Goal: Task Accomplishment & Management: Complete application form

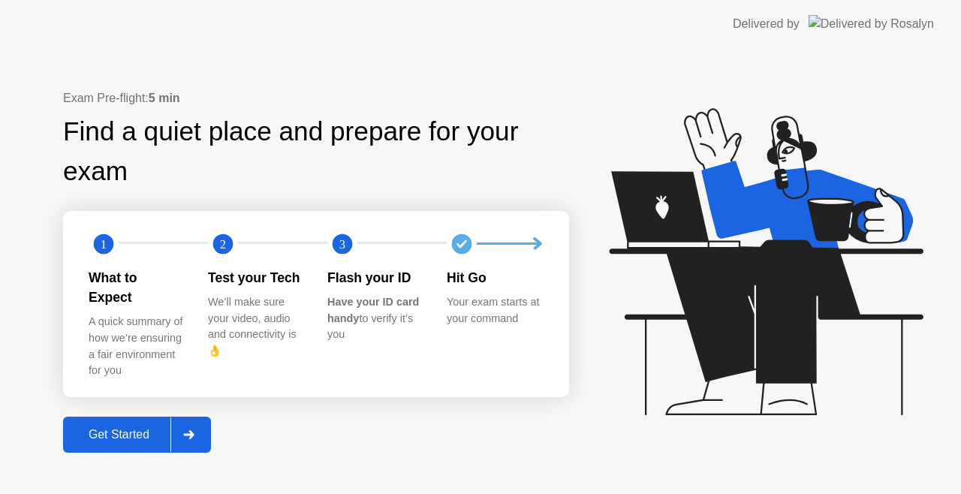
click at [158, 428] on div "Get Started" at bounding box center [119, 435] width 103 height 14
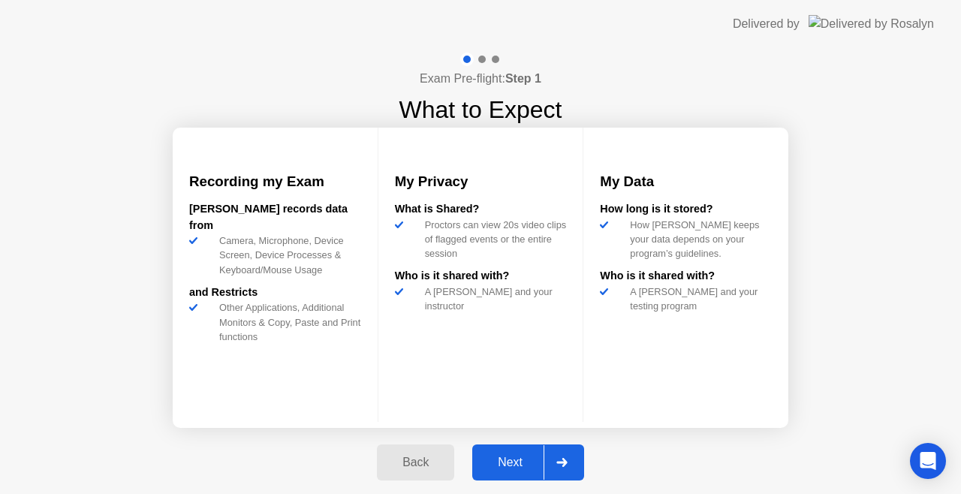
click at [491, 464] on div "Next" at bounding box center [510, 463] width 67 height 14
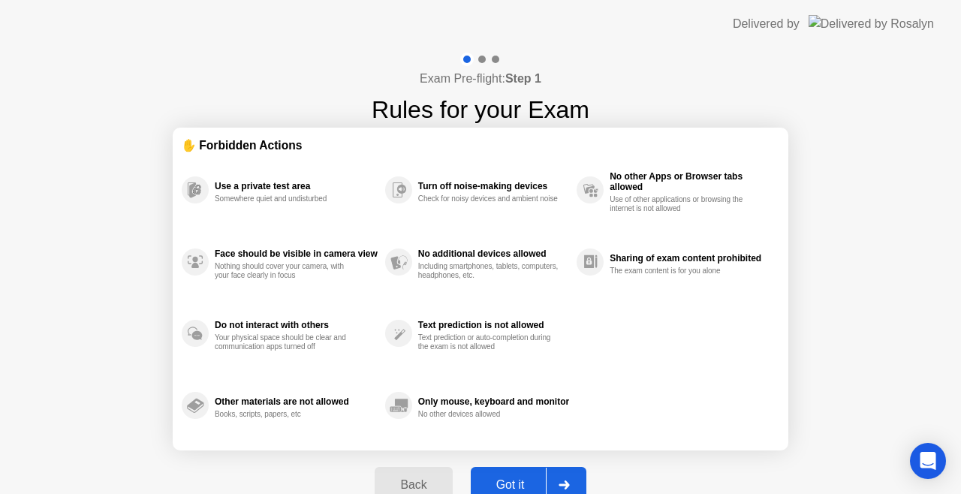
click at [496, 475] on button "Got it" at bounding box center [529, 485] width 116 height 36
select select "**********"
select select "*******"
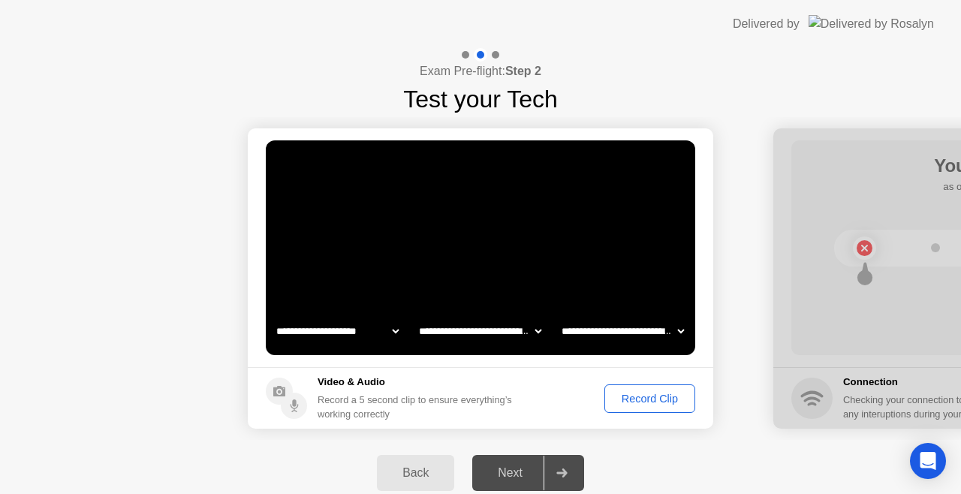
click at [649, 395] on div "Record Clip" at bounding box center [650, 399] width 80 height 12
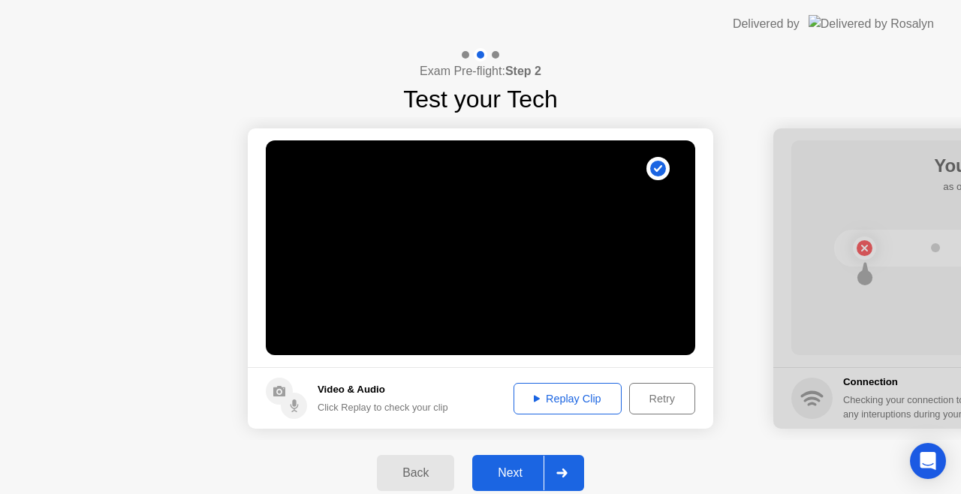
click at [518, 482] on button "Next" at bounding box center [528, 473] width 112 height 36
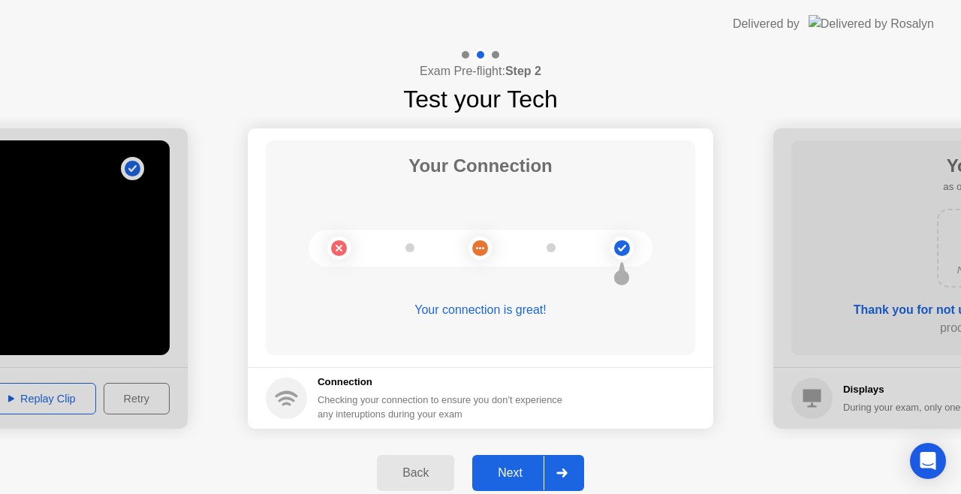
click at [518, 482] on button "Next" at bounding box center [528, 473] width 112 height 36
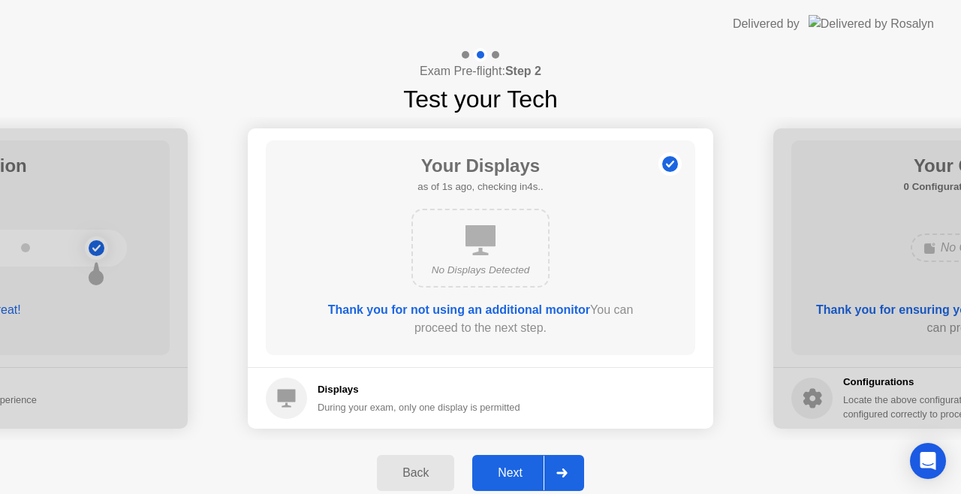
click at [518, 482] on button "Next" at bounding box center [528, 473] width 112 height 36
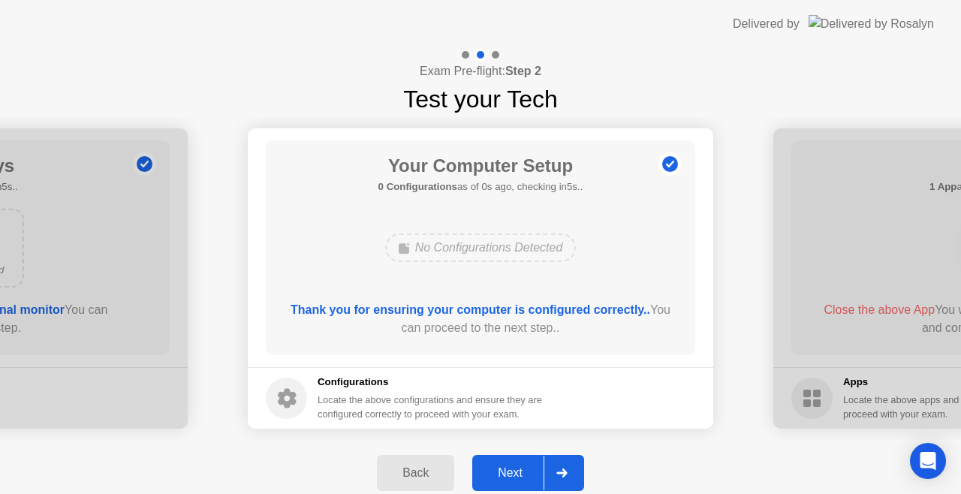
click at [518, 482] on button "Next" at bounding box center [528, 473] width 112 height 36
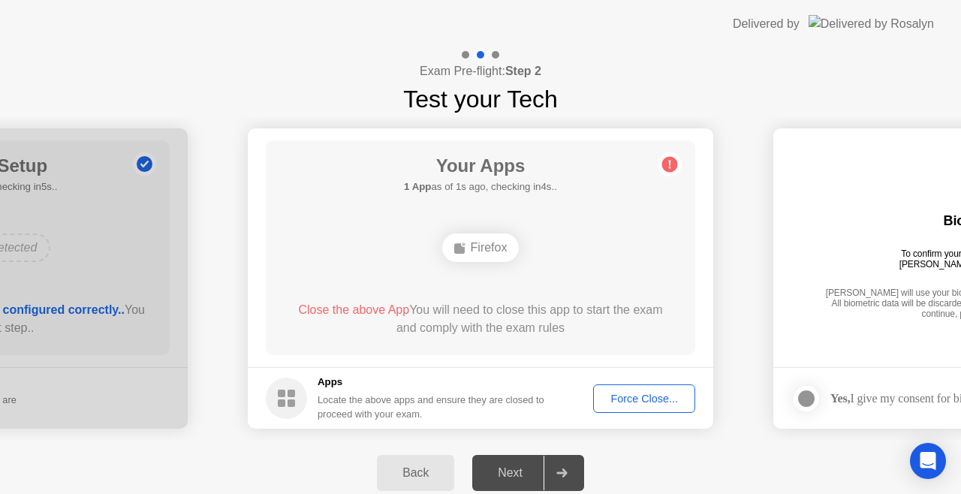
click at [620, 400] on div "Force Close..." at bounding box center [645, 399] width 92 height 12
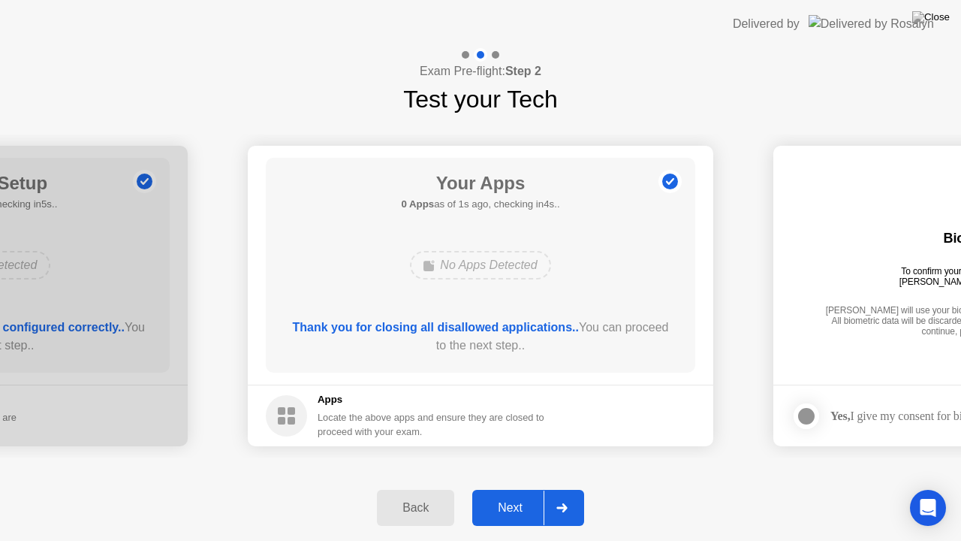
click at [529, 493] on div "Next" at bounding box center [510, 508] width 67 height 14
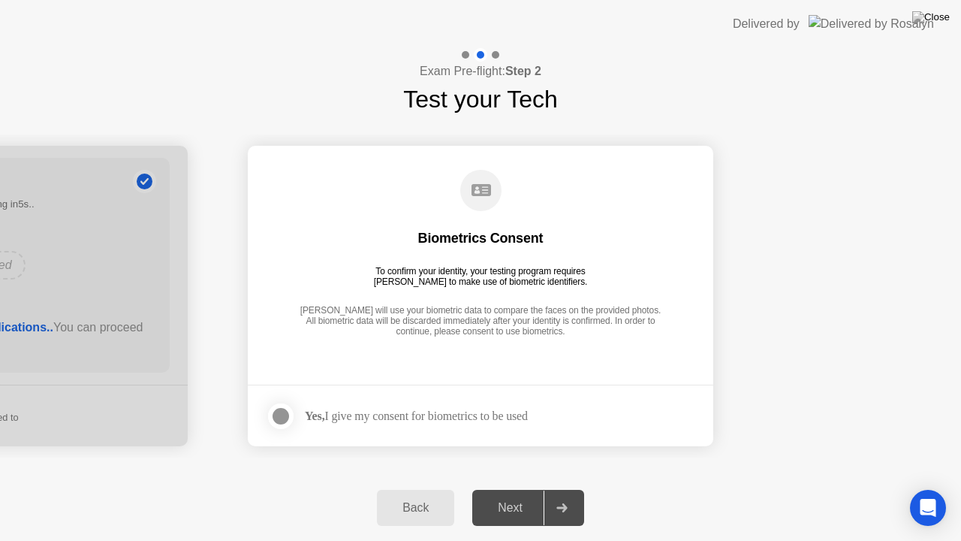
click at [529, 493] on div "Next" at bounding box center [510, 508] width 67 height 14
click at [473, 196] on circle at bounding box center [480, 190] width 41 height 41
click at [471, 245] on div "Biometrics Consent" at bounding box center [480, 238] width 125 height 18
click at [278, 413] on div at bounding box center [281, 416] width 18 height 18
click at [520, 493] on div "Next" at bounding box center [510, 508] width 67 height 14
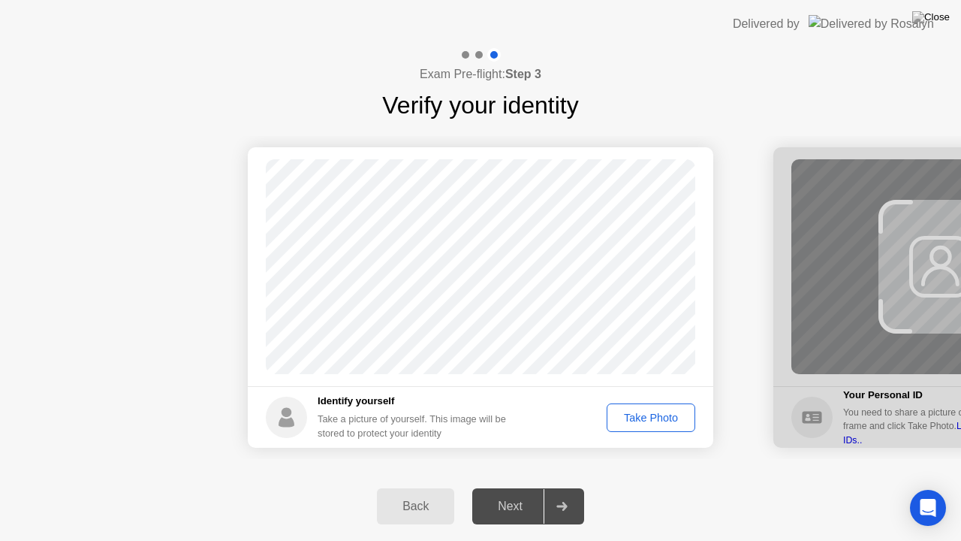
click at [627, 421] on div "Take Photo" at bounding box center [651, 418] width 78 height 12
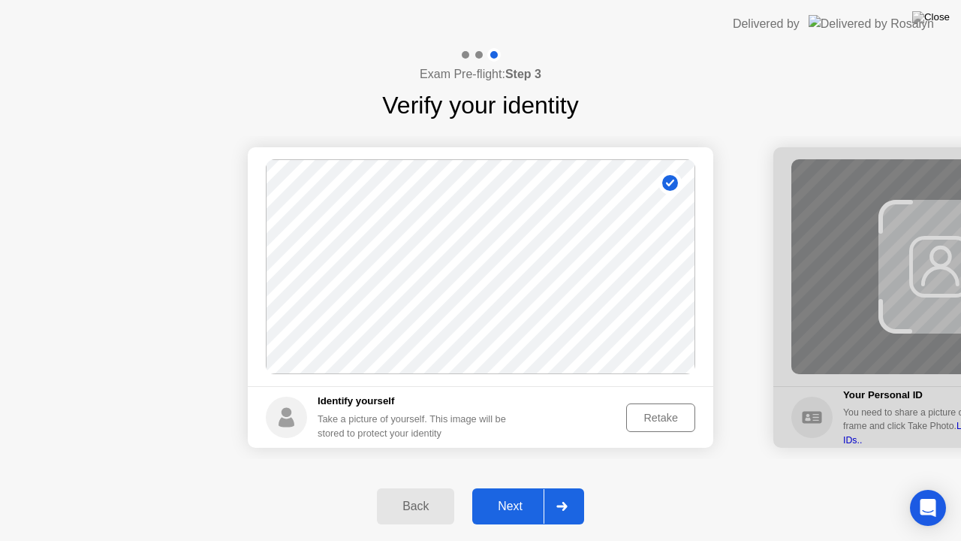
click at [500, 493] on div "Next" at bounding box center [510, 507] width 67 height 14
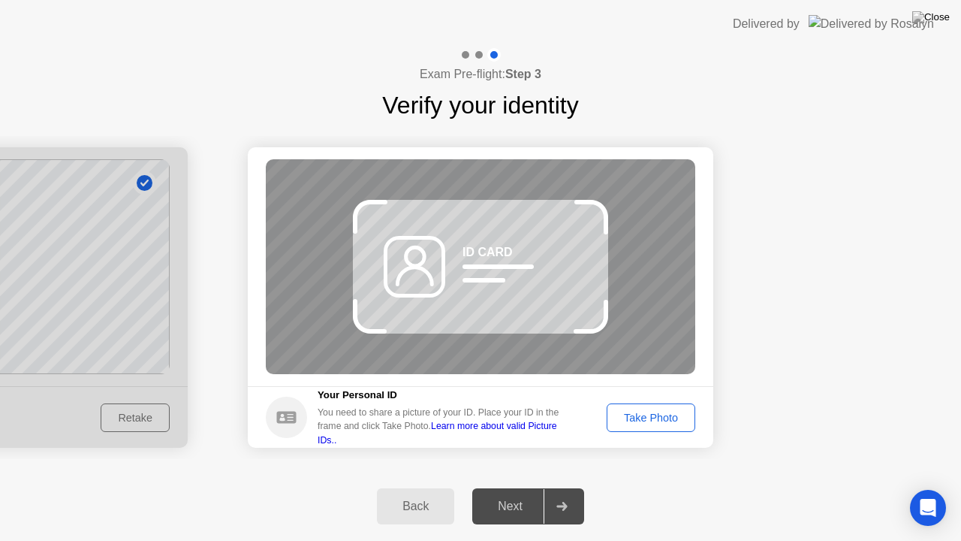
click at [415, 261] on icon at bounding box center [414, 267] width 75 height 62
click at [283, 416] on circle at bounding box center [286, 417] width 41 height 41
click at [542, 216] on div at bounding box center [538, 221] width 32 height 17
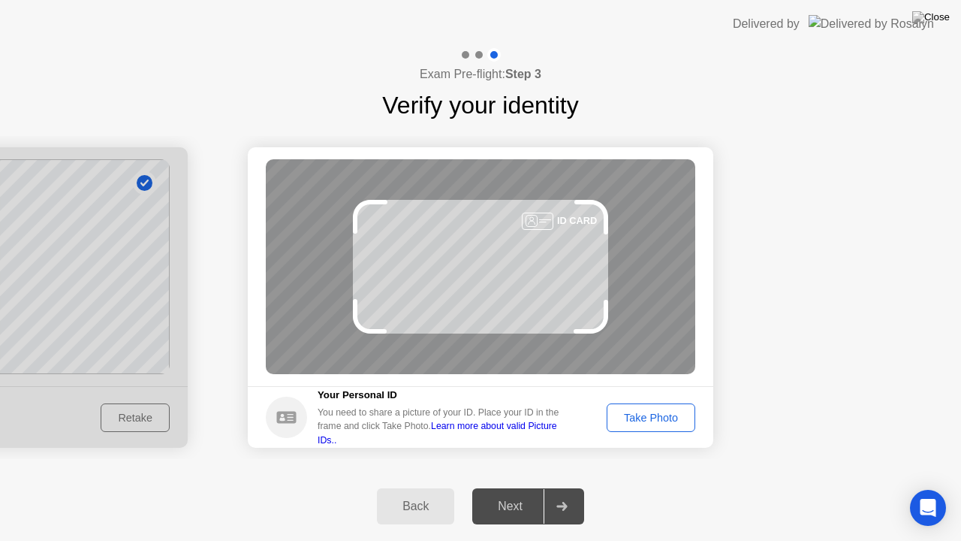
click at [625, 415] on div "Take Photo" at bounding box center [651, 418] width 78 height 12
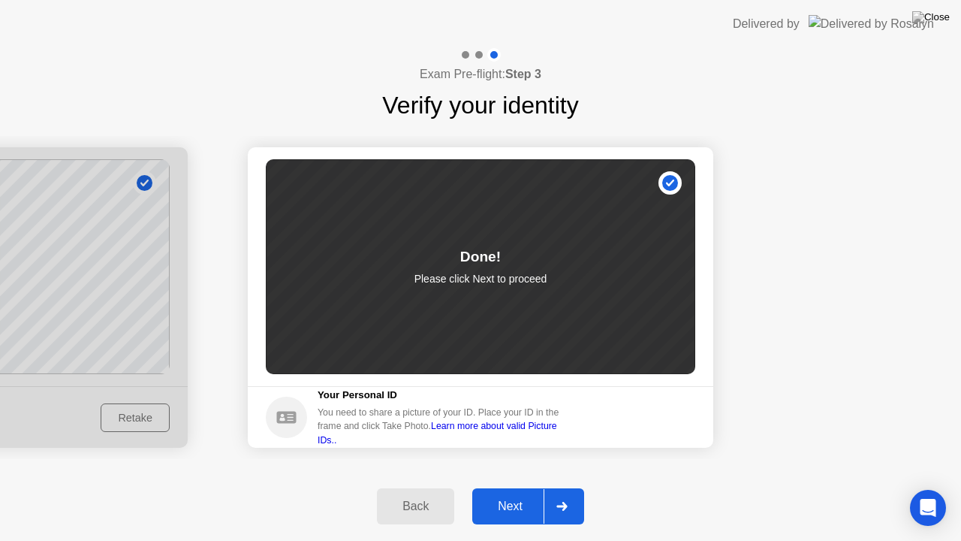
click at [520, 493] on div "Next" at bounding box center [510, 507] width 67 height 14
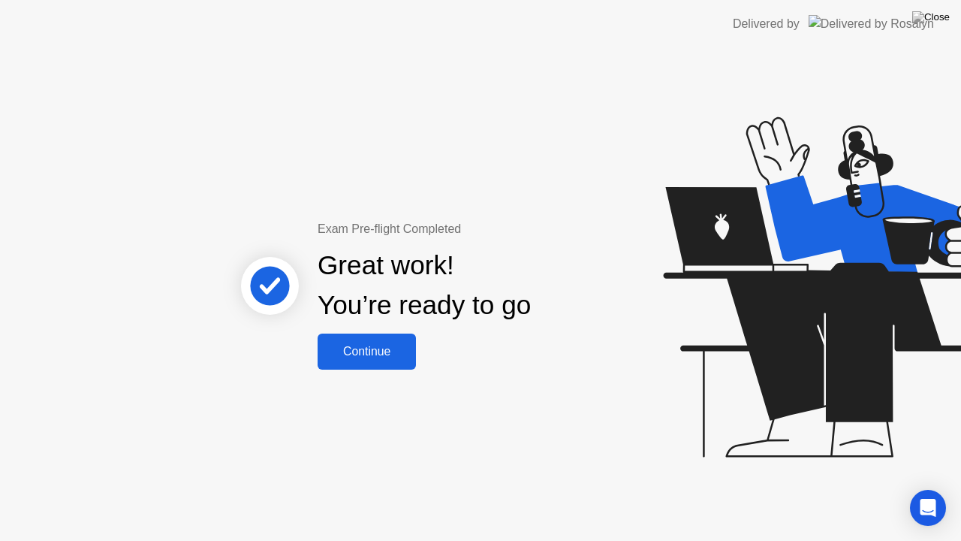
click at [368, 345] on div "Continue" at bounding box center [366, 352] width 89 height 14
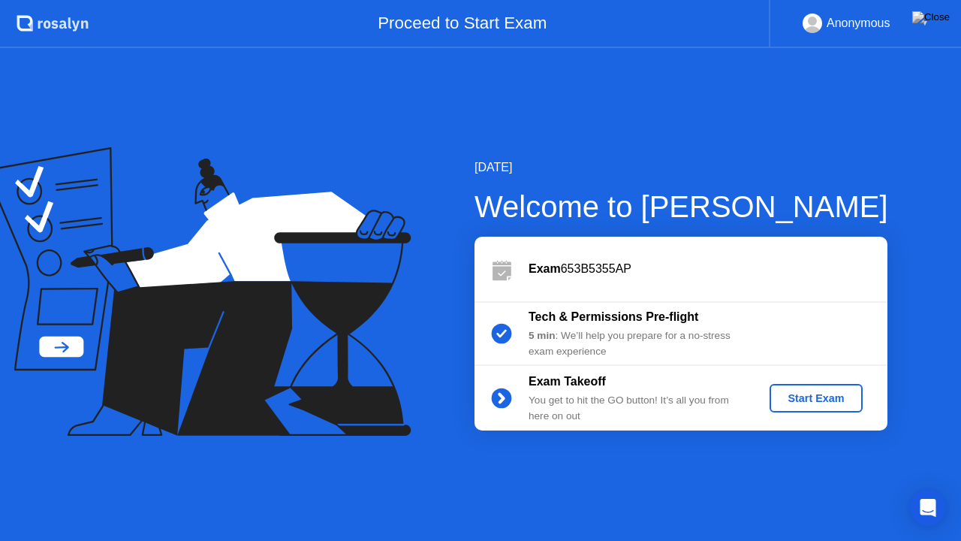
click at [816, 401] on div "Start Exam" at bounding box center [816, 398] width 80 height 12
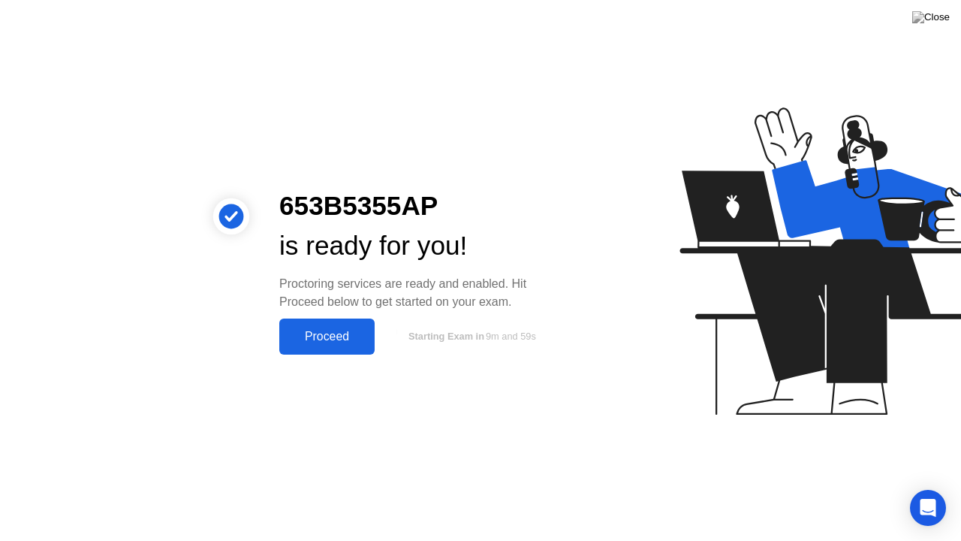
click at [337, 338] on div "Proceed" at bounding box center [327, 337] width 86 height 14
